Goal: Task Accomplishment & Management: Complete application form

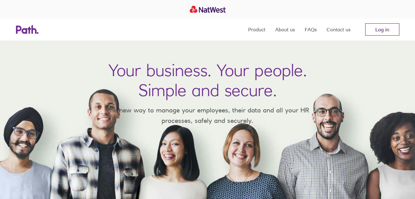
click at [384, 28] on link "Log in" at bounding box center [382, 29] width 34 height 12
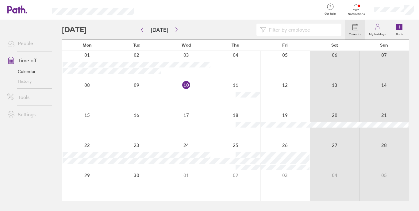
click at [23, 47] on link "People" at bounding box center [26, 43] width 49 height 12
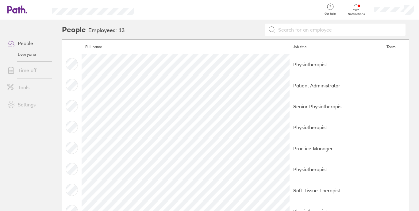
click at [25, 75] on link "Time off" at bounding box center [26, 70] width 49 height 12
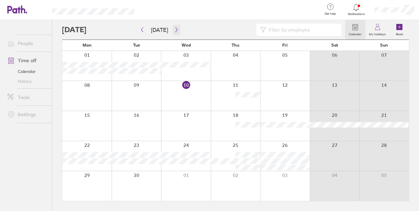
click at [176, 30] on icon "button" at bounding box center [177, 30] width 2 height 5
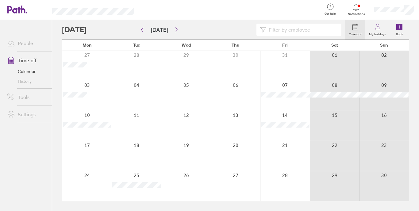
click at [78, 151] on div at bounding box center [86, 156] width 49 height 30
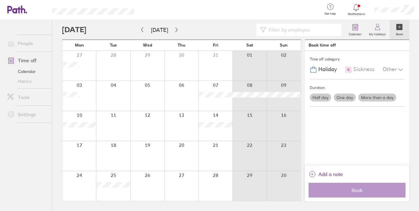
click at [323, 100] on label "Half day" at bounding box center [320, 98] width 21 height 8
click at [0, 0] on input "Half day" at bounding box center [0, 0] width 0 height 0
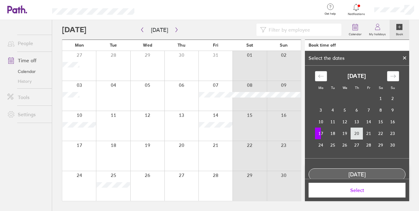
scroll to position [12, 0]
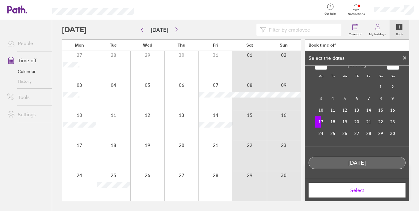
click at [359, 193] on button "Select" at bounding box center [357, 190] width 97 height 15
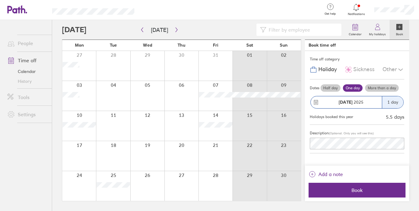
click at [333, 88] on label "Half day" at bounding box center [331, 87] width 20 height 7
click at [0, 0] on input "Half day" at bounding box center [0, 0] width 0 height 0
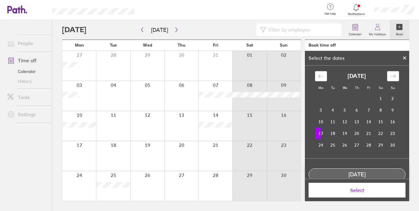
click at [315, 130] on td "17" at bounding box center [321, 134] width 12 height 12
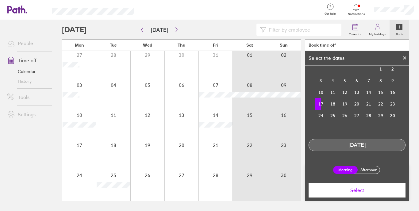
click at [347, 171] on label "Morning" at bounding box center [345, 170] width 25 height 8
click at [0, 0] on input "Morning" at bounding box center [0, 0] width 0 height 0
click at [350, 187] on button "Select" at bounding box center [357, 190] width 97 height 15
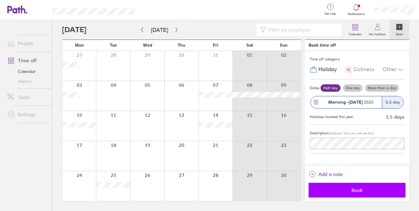
click at [362, 191] on span "Book" at bounding box center [357, 191] width 88 height 6
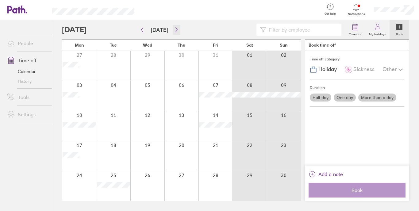
click at [176, 28] on icon "button" at bounding box center [176, 29] width 5 height 5
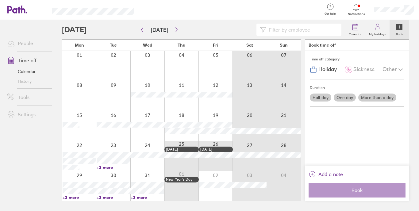
click at [76, 61] on div at bounding box center [79, 66] width 34 height 30
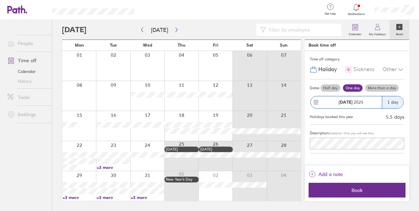
click at [325, 88] on label "Half day" at bounding box center [331, 87] width 20 height 7
click at [0, 0] on input "Half day" at bounding box center [0, 0] width 0 height 0
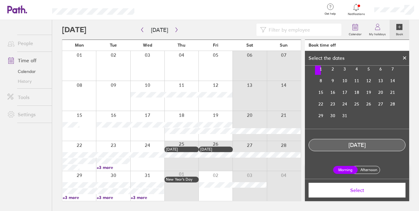
click at [346, 171] on label "Morning" at bounding box center [345, 170] width 25 height 8
click at [0, 0] on input "Morning" at bounding box center [0, 0] width 0 height 0
click at [356, 192] on span "Select" at bounding box center [357, 191] width 88 height 6
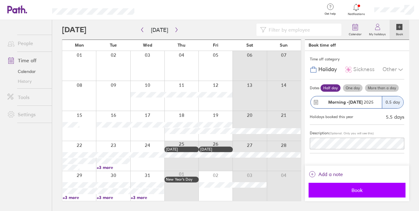
click at [368, 193] on span "Book" at bounding box center [357, 191] width 88 height 6
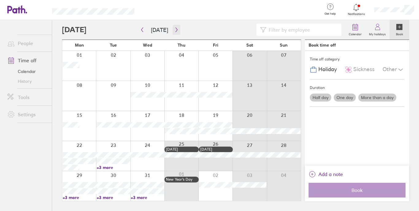
click at [176, 31] on icon "button" at bounding box center [176, 29] width 5 height 5
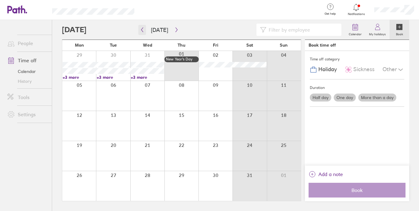
click at [142, 29] on icon "button" at bounding box center [142, 29] width 5 height 5
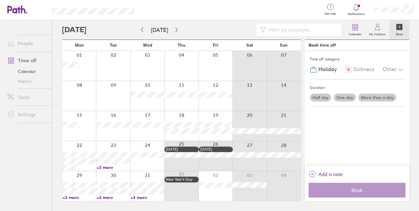
click at [83, 121] on div at bounding box center [79, 126] width 34 height 30
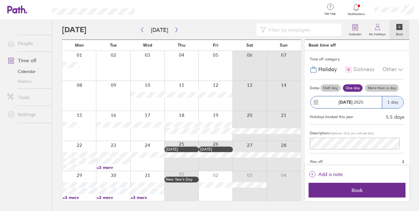
click at [327, 87] on label "Half day" at bounding box center [331, 87] width 20 height 7
click at [0, 0] on input "Half day" at bounding box center [0, 0] width 0 height 0
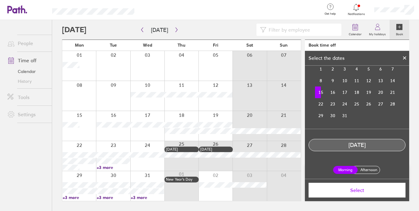
click at [357, 193] on span "Select" at bounding box center [357, 191] width 88 height 6
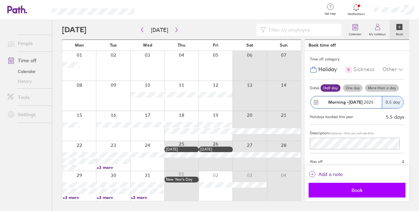
click at [375, 191] on span "Book" at bounding box center [357, 191] width 88 height 6
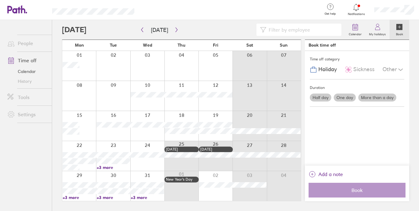
click at [140, 18] on header "Get help FAQs Contact us Notifications My profile Sign out" at bounding box center [209, 10] width 419 height 20
click at [142, 29] on icon "button" at bounding box center [142, 30] width 2 height 5
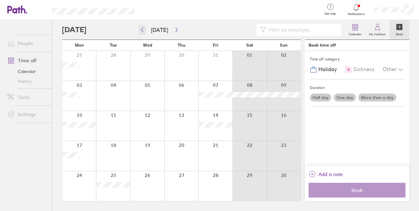
click at [142, 29] on icon "button" at bounding box center [142, 30] width 2 height 5
click at [81, 143] on div at bounding box center [79, 156] width 34 height 30
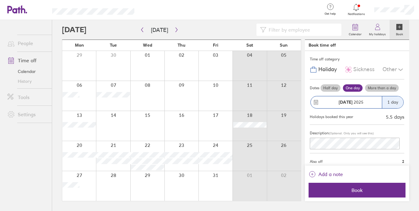
click at [331, 88] on label "Half day" at bounding box center [331, 87] width 20 height 7
click at [0, 0] on input "Half day" at bounding box center [0, 0] width 0 height 0
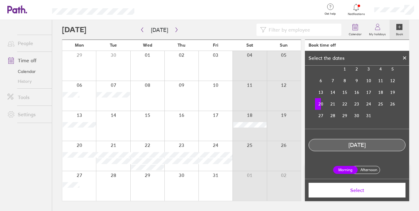
click at [359, 190] on span "Select" at bounding box center [357, 191] width 88 height 6
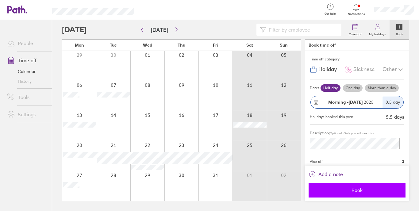
click at [374, 193] on span "Book" at bounding box center [357, 191] width 88 height 6
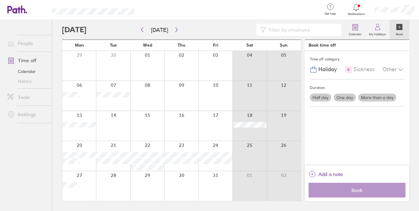
click at [79, 118] on div at bounding box center [79, 126] width 34 height 30
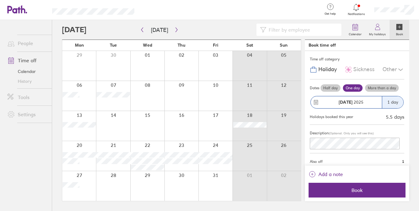
click at [338, 88] on label "Half day" at bounding box center [331, 87] width 20 height 7
click at [0, 0] on input "Half day" at bounding box center [0, 0] width 0 height 0
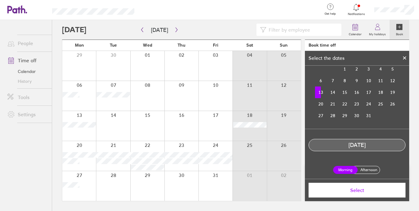
click at [361, 194] on button "Select" at bounding box center [357, 190] width 97 height 15
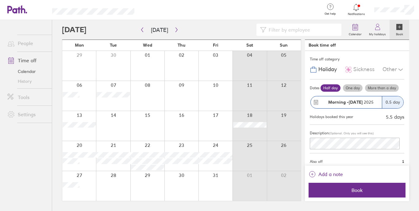
scroll to position [14, 0]
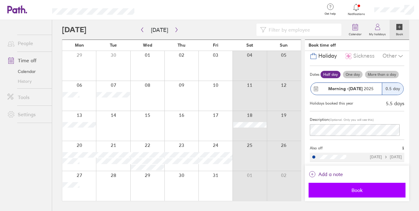
click at [365, 189] on span "Book" at bounding box center [357, 191] width 88 height 6
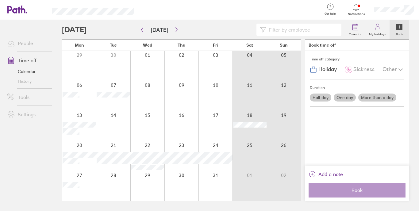
scroll to position [0, 0]
